Goal: Transaction & Acquisition: Download file/media

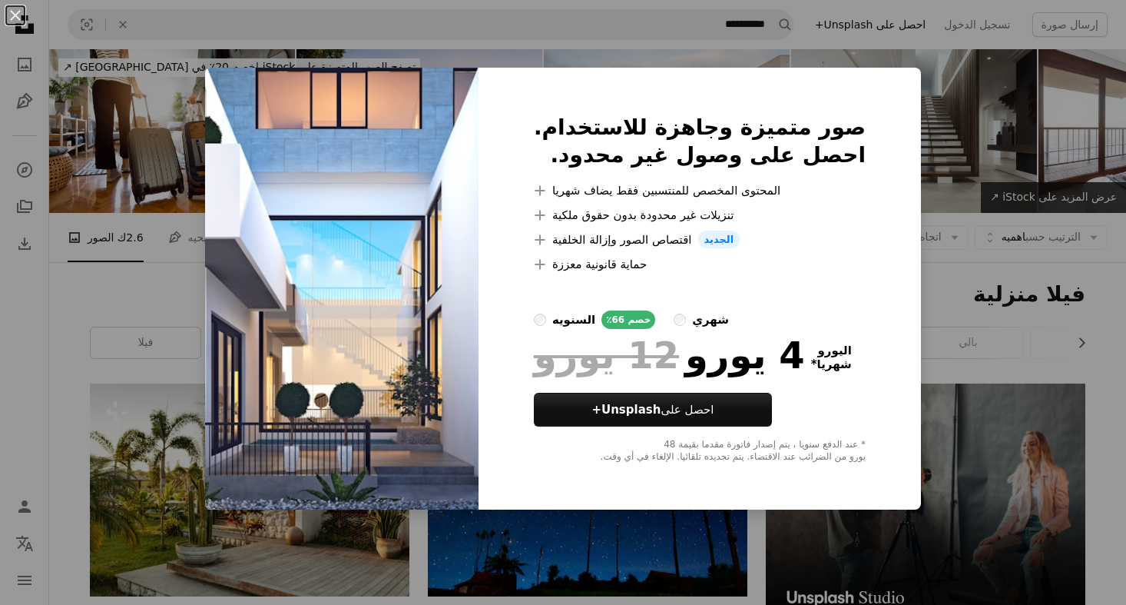
scroll to position [8065, 0]
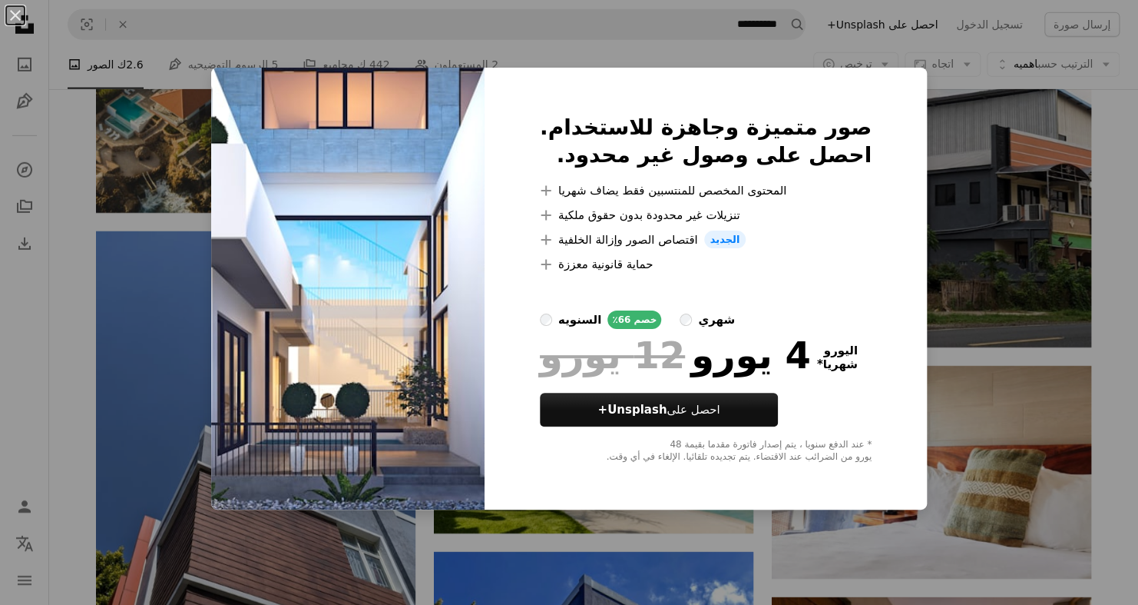
click at [887, 143] on div "صور متميزة وجاهزة للاستخدام. احصل على وصول غير محدود. A plus sign المحتوى المخص…" at bounding box center [706, 289] width 442 height 442
click at [24, 292] on div "An X shape صور متميزة وجاهزة للاستخدام. احصل على وصول غير محدود. A plus sign ال…" at bounding box center [569, 302] width 1138 height 605
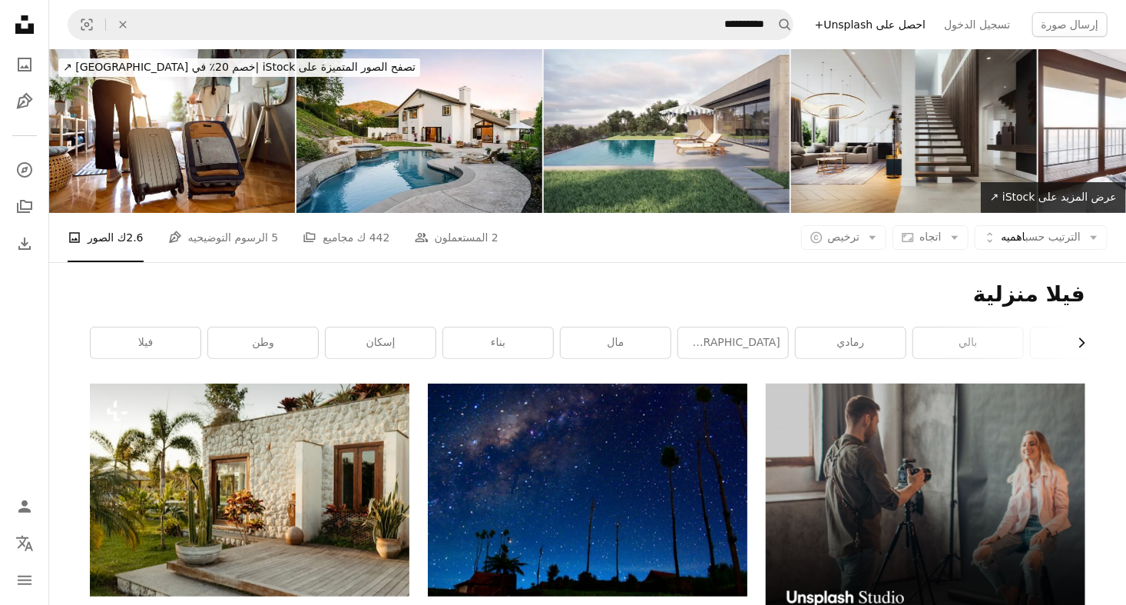
click at [1081, 344] on icon "button" at bounding box center [1082, 343] width 6 height 10
click at [1081, 344] on link "شاطئ [GEOGRAPHIC_DATA]" at bounding box center [1030, 342] width 110 height 31
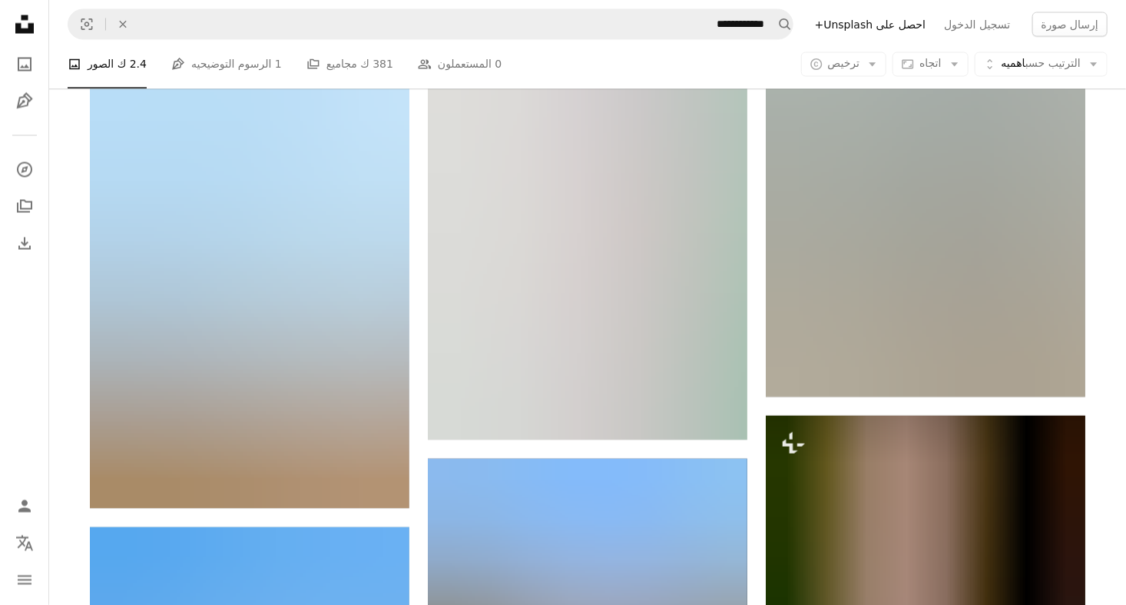
scroll to position [1306, 0]
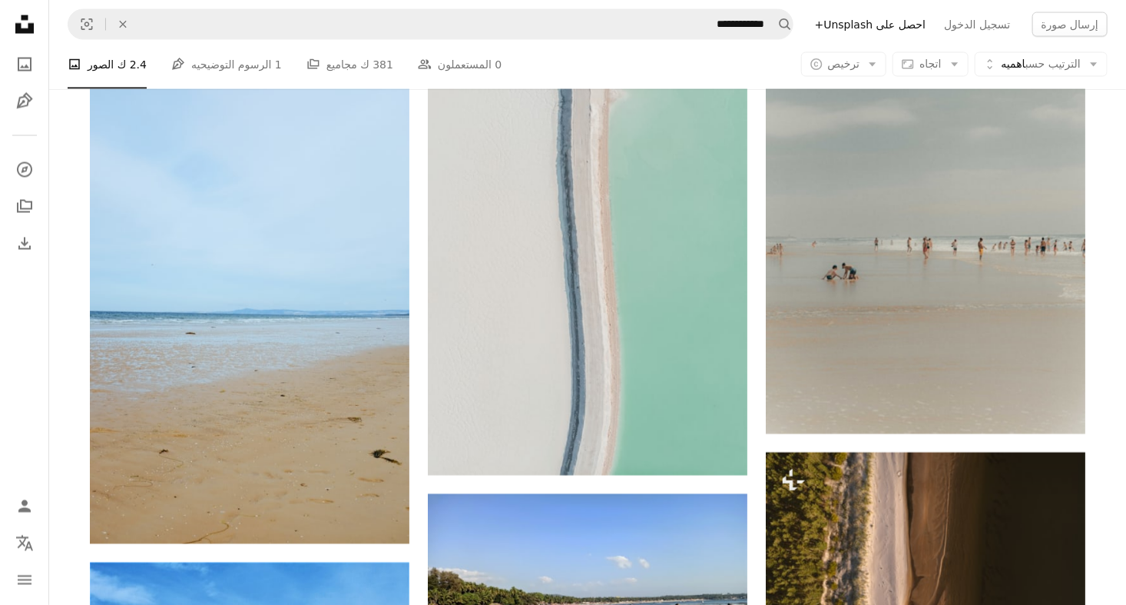
click at [281, 63] on ul "A photo الصور 2.4 ك Pen Tool الرسوم التوضيحيه 1 A stack of folders مجاميع 381 ك…" at bounding box center [285, 64] width 434 height 49
click at [254, 66] on font "الرسوم التوضيحيه" at bounding box center [231, 64] width 80 height 17
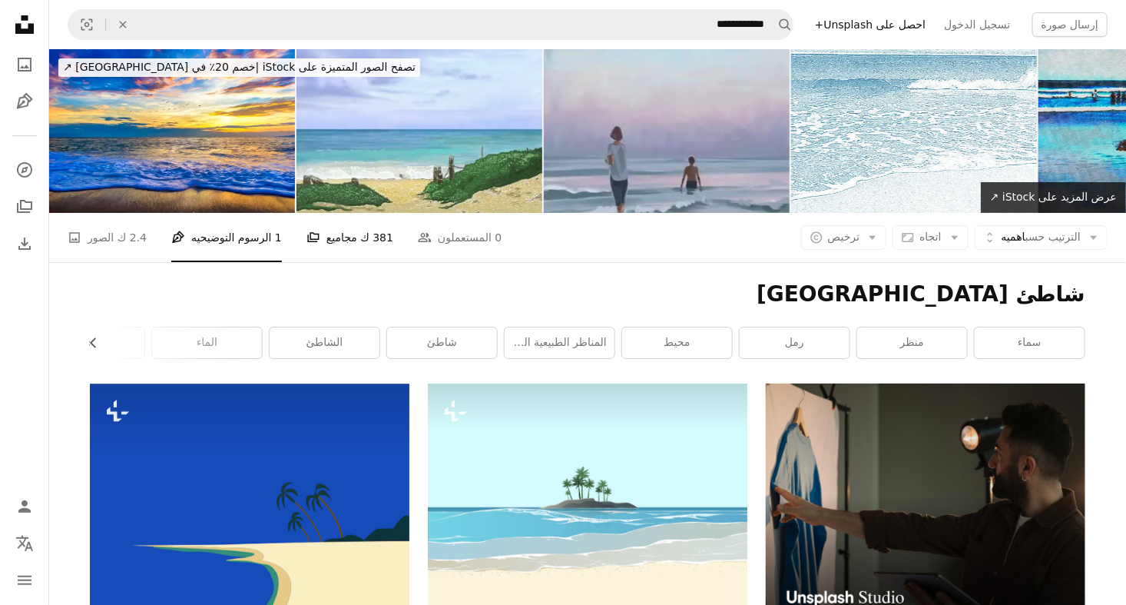
click at [313, 235] on link "A stack of folders مجاميع 381 ك" at bounding box center [349, 237] width 87 height 49
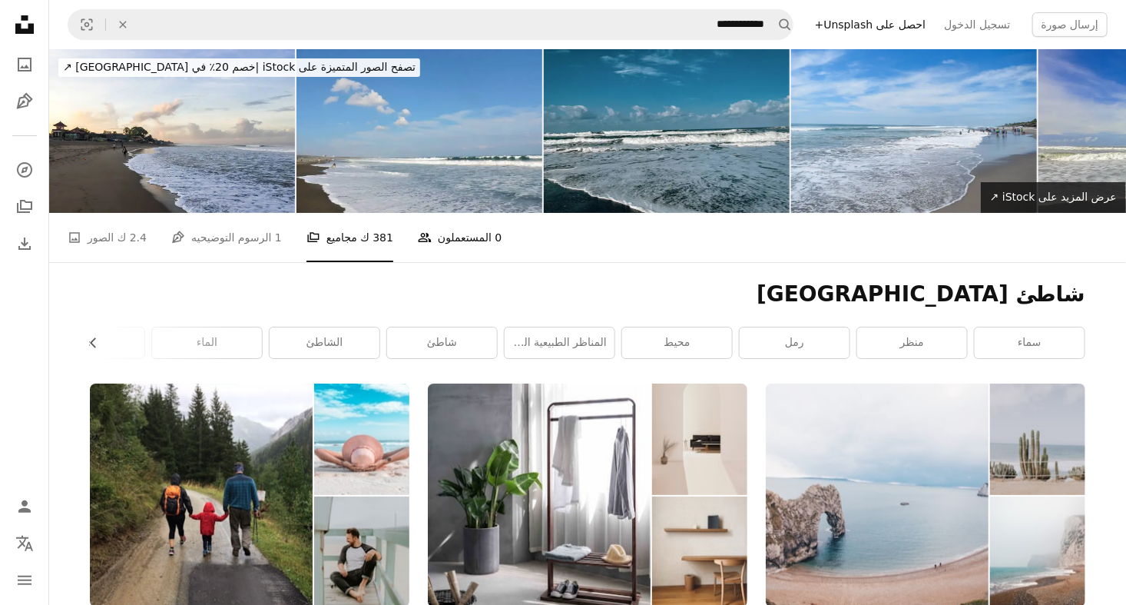
click at [438, 231] on font "المستعملون" at bounding box center [465, 237] width 54 height 17
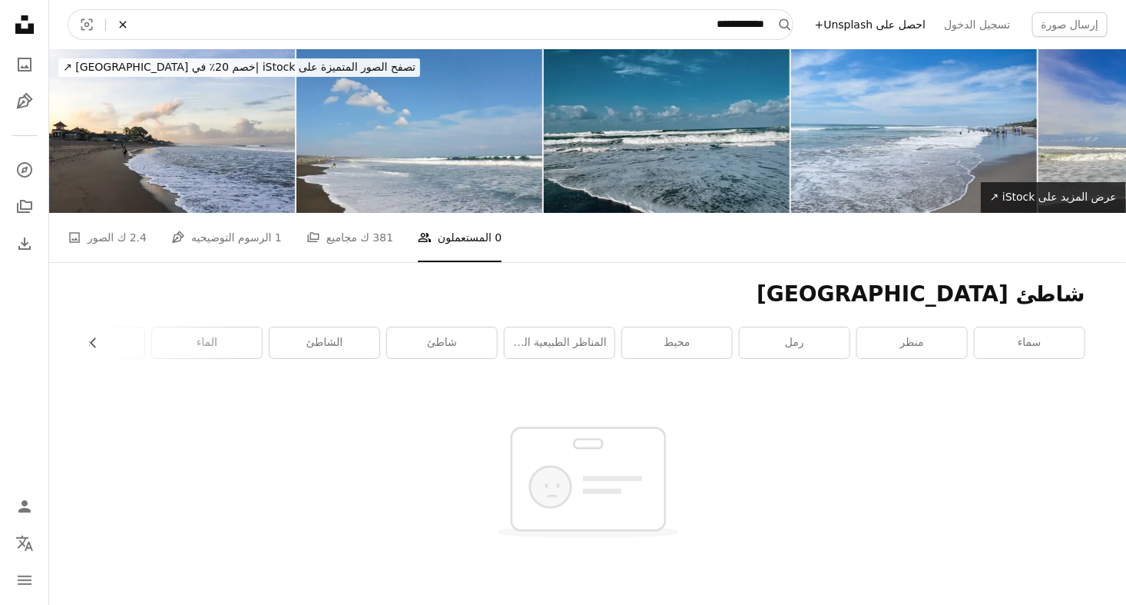
click at [131, 27] on icon "An X shape" at bounding box center [123, 24] width 34 height 12
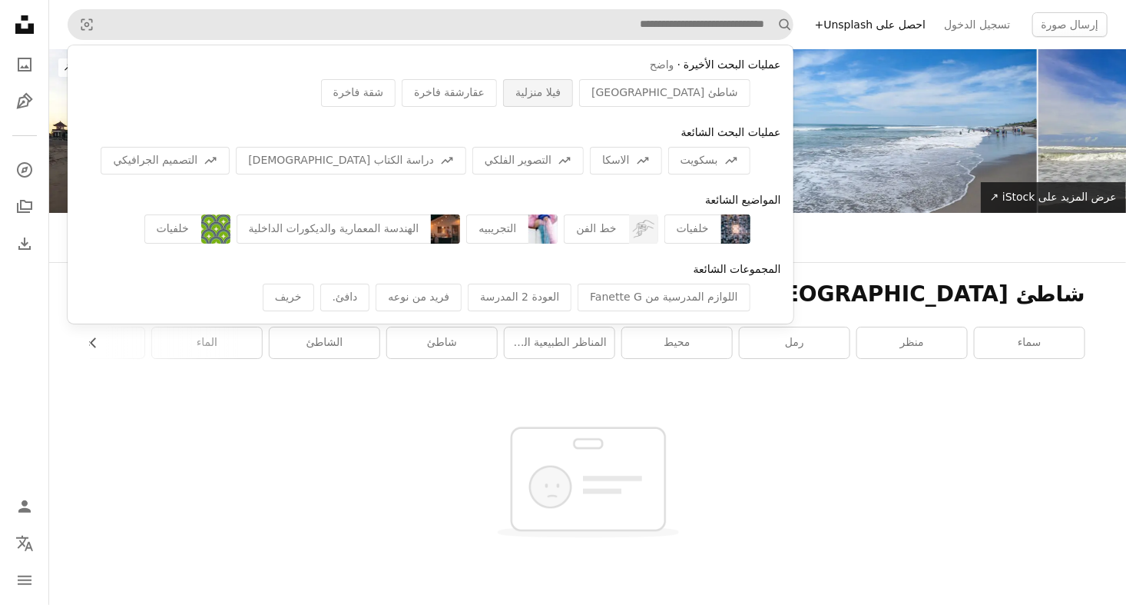
click at [561, 91] on span "فيلا منزلية" at bounding box center [537, 92] width 45 height 15
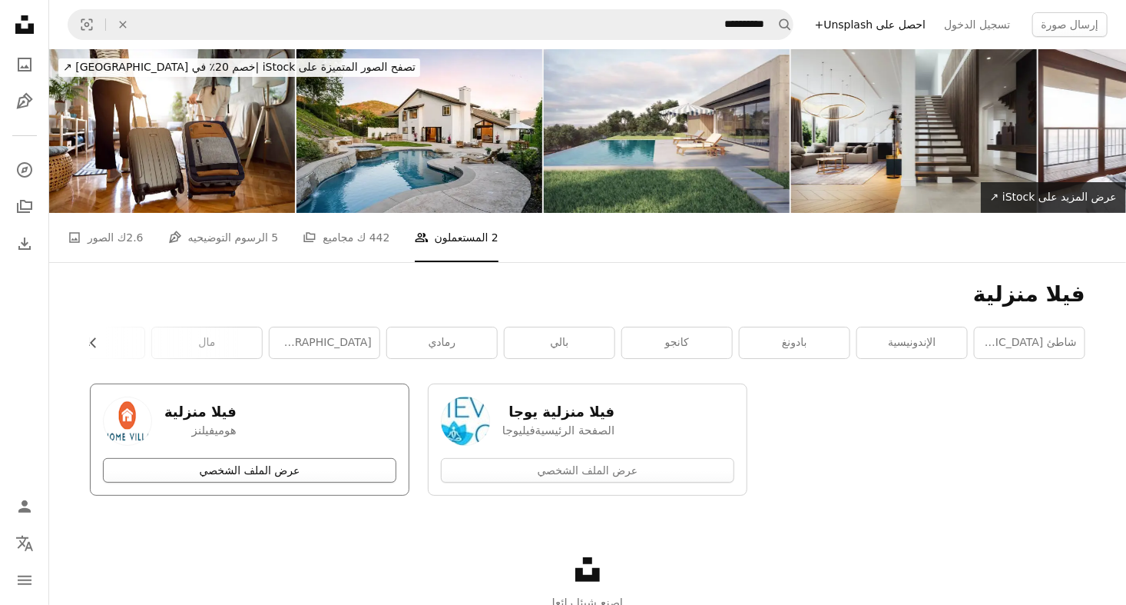
click at [241, 476] on link "عرض الملف الشخصي" at bounding box center [249, 470] width 293 height 25
click at [88, 240] on font "الصور" at bounding box center [101, 237] width 26 height 17
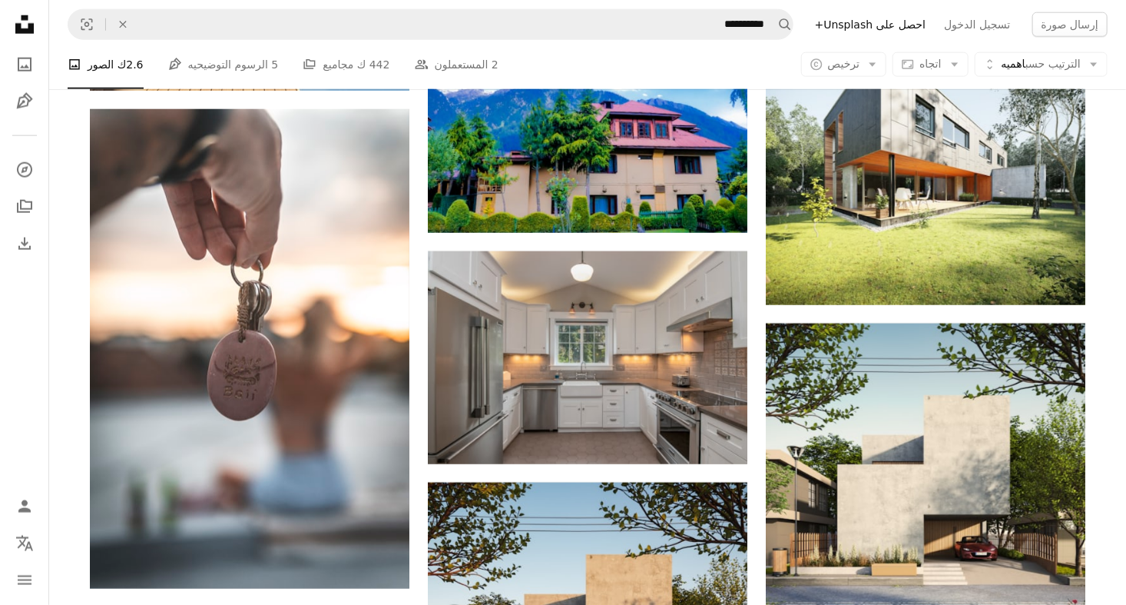
scroll to position [6683, 0]
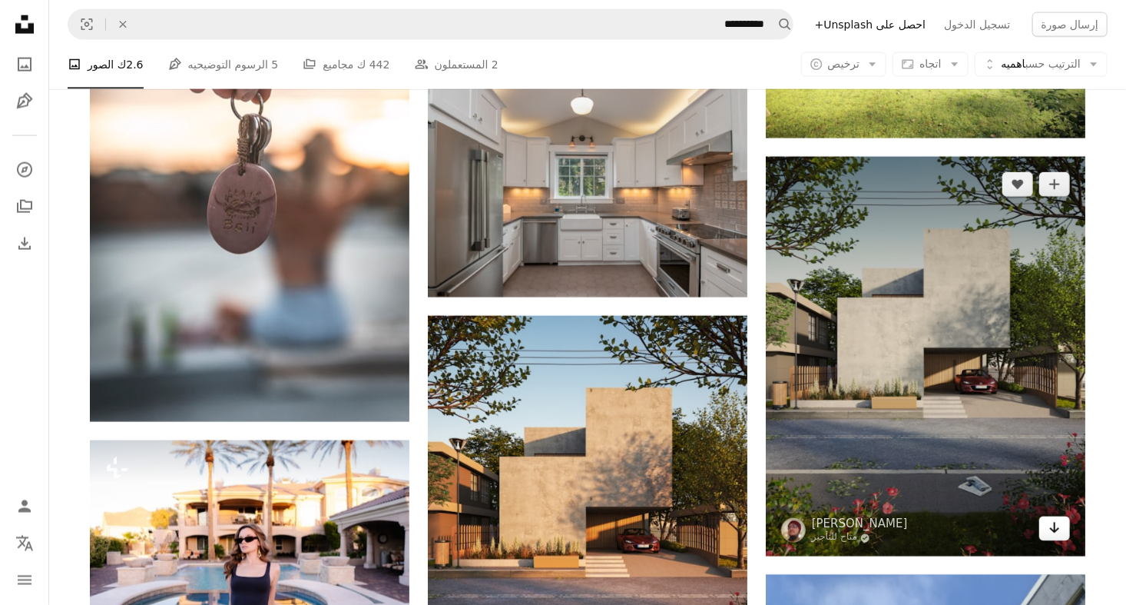
click at [1054, 531] on icon "تحميل" at bounding box center [1055, 527] width 10 height 11
